Goal: Transaction & Acquisition: Purchase product/service

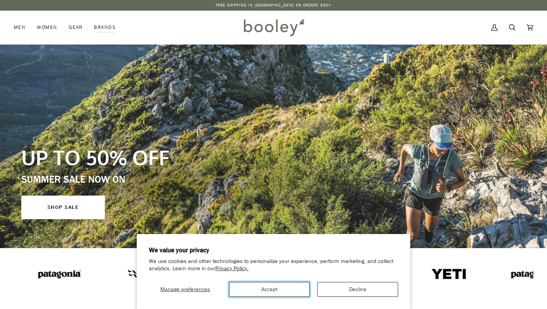
click at [272, 289] on button "Accept" at bounding box center [269, 289] width 81 height 15
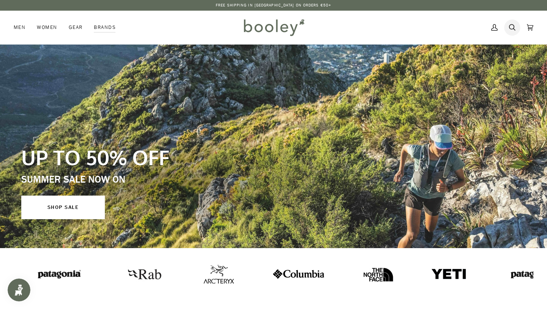
click at [512, 27] on icon at bounding box center [512, 27] width 6 height 11
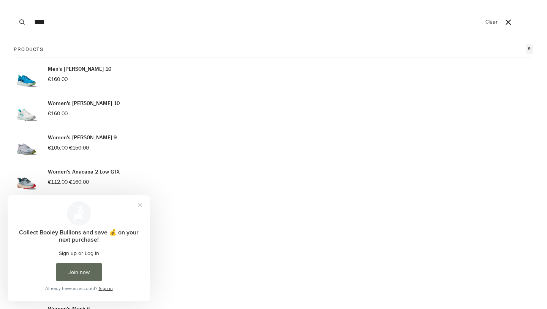
type input "****"
click at [14, 0] on button "Search" at bounding box center [22, 22] width 17 height 44
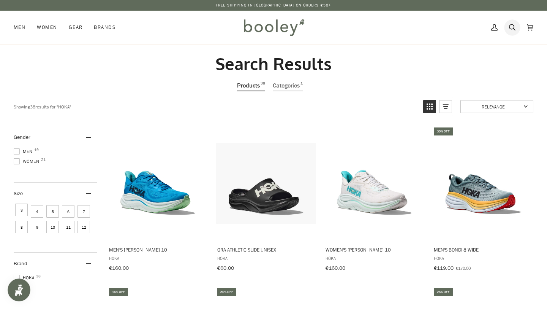
click at [508, 31] on link "Search" at bounding box center [513, 27] width 18 height 33
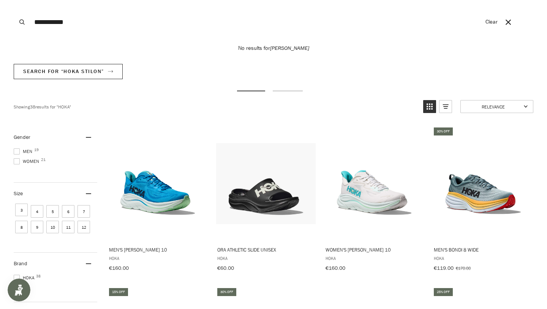
type input "**********"
click at [14, 0] on button "Search" at bounding box center [22, 22] width 17 height 44
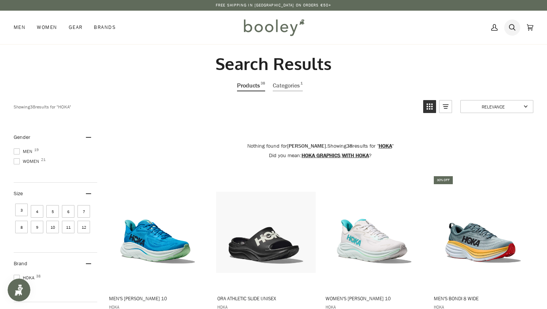
click at [513, 22] on icon at bounding box center [512, 27] width 6 height 11
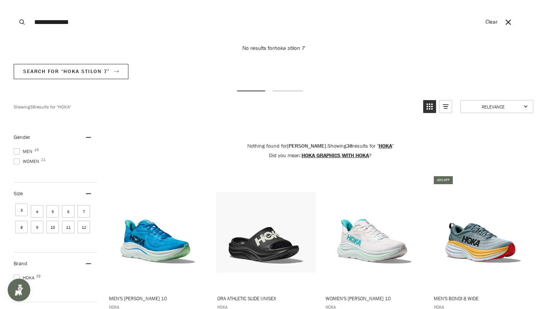
type input "**********"
click at [14, 0] on button "Search" at bounding box center [22, 22] width 17 height 44
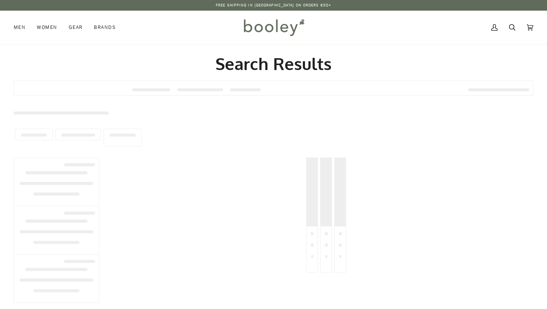
type input "**********"
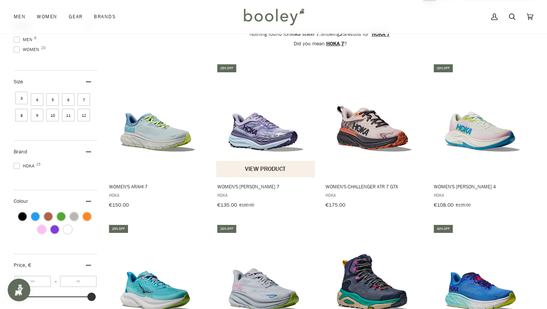
scroll to position [117, 0]
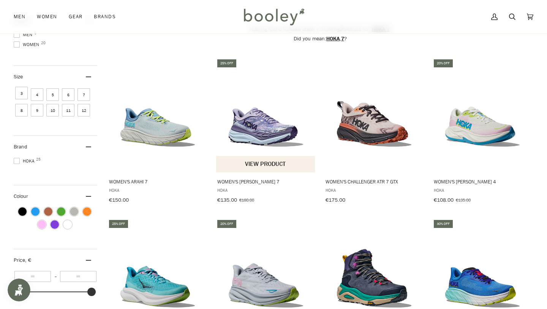
click at [272, 160] on button "View product" at bounding box center [265, 164] width 99 height 16
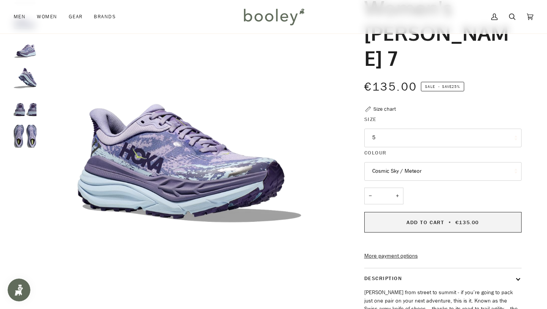
click at [432, 219] on span "Add to Cart" at bounding box center [426, 222] width 38 height 7
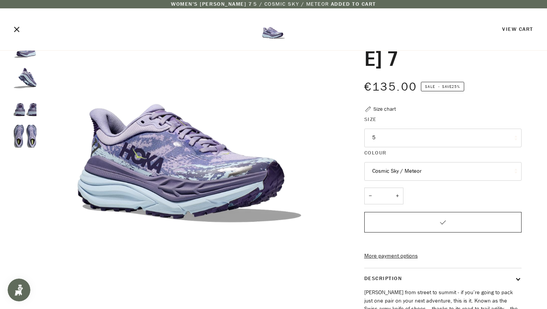
click at [366, 238] on shop-pay-wallet-button at bounding box center [365, 241] width 2 height 7
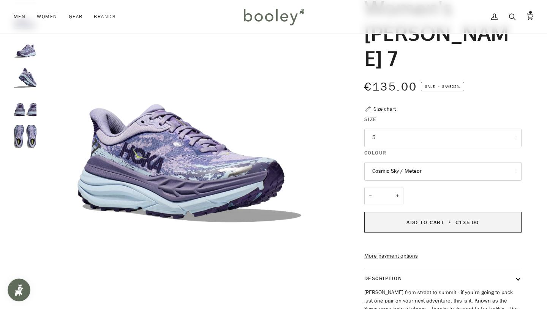
click at [386, 212] on button "Add to Cart • €135.00" at bounding box center [442, 222] width 157 height 21
click at [413, 219] on span "Add to Cart" at bounding box center [426, 222] width 38 height 7
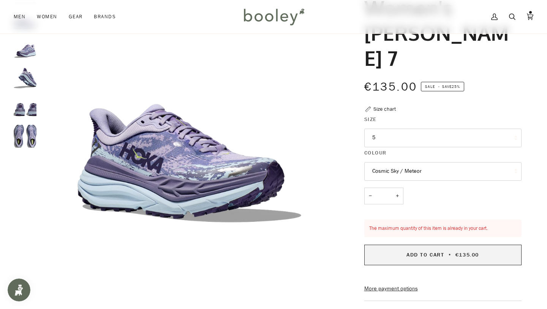
click at [411, 251] on span "Add to Cart" at bounding box center [426, 254] width 38 height 7
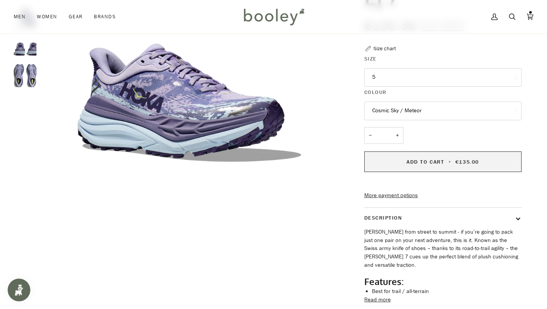
scroll to position [135, 0]
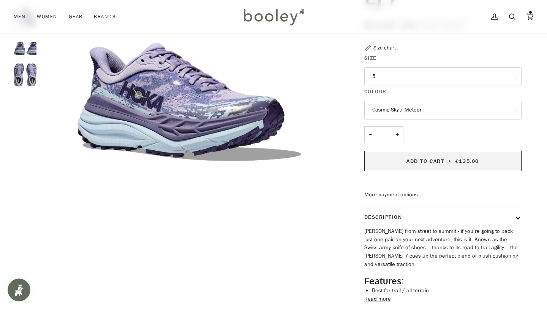
click at [407, 157] on span "Add to Cart" at bounding box center [426, 160] width 38 height 7
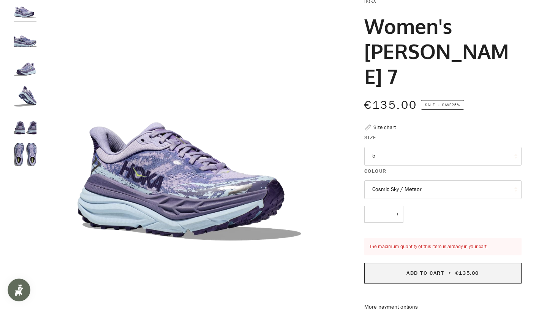
scroll to position [0, 0]
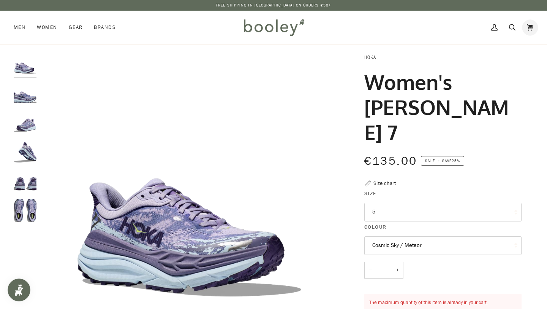
click at [532, 27] on icon at bounding box center [530, 27] width 6 height 11
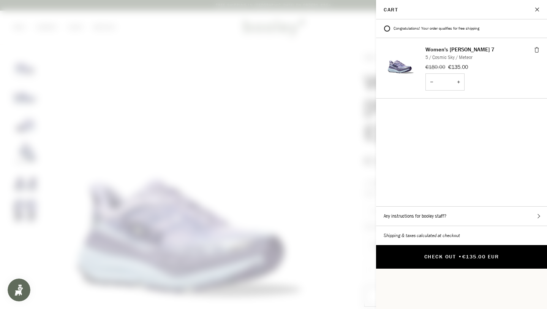
click at [464, 253] on span "€135.00 EUR" at bounding box center [481, 256] width 37 height 7
